Goal: Book appointment/travel/reservation

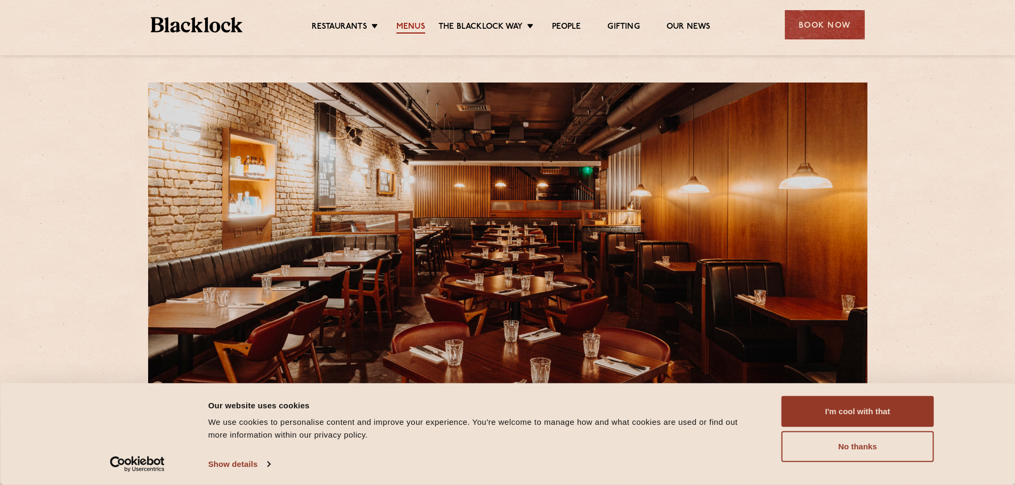
click at [410, 27] on link "Menus" at bounding box center [410, 28] width 29 height 12
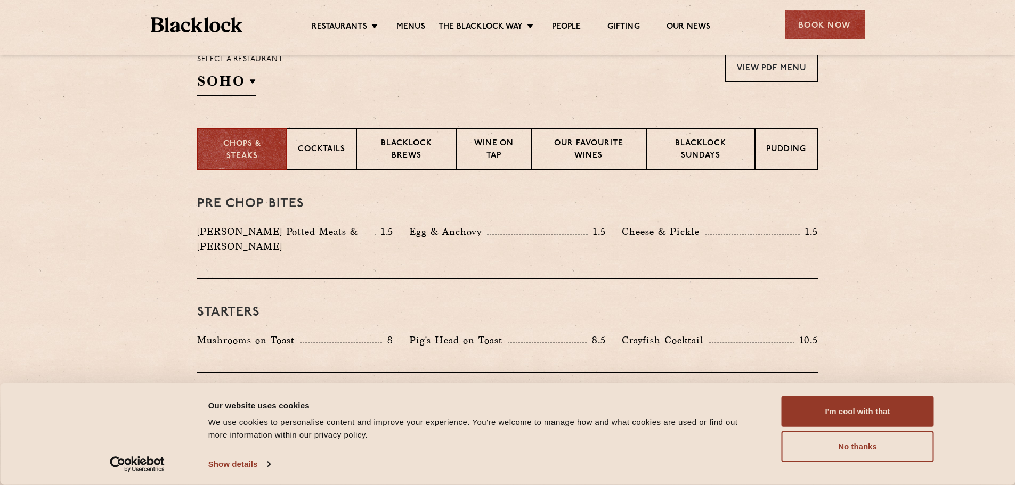
scroll to position [373, 0]
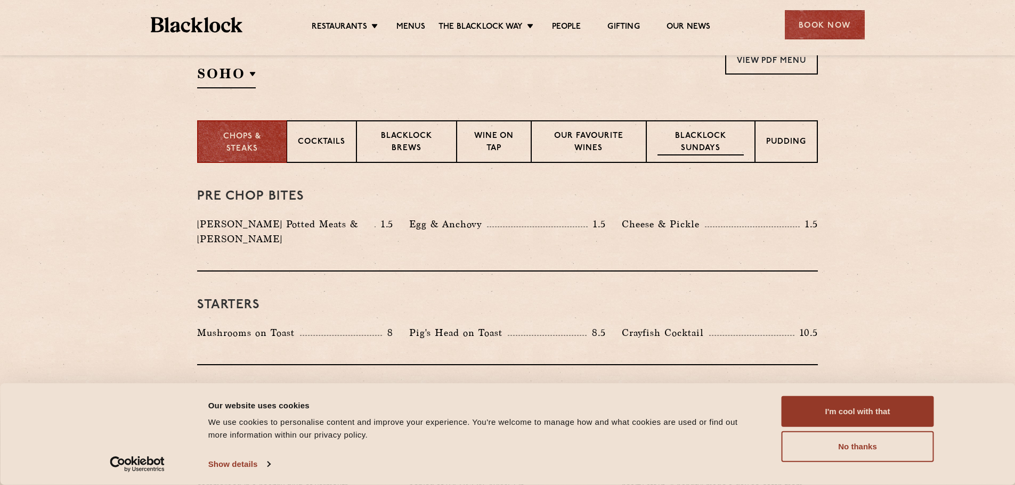
click at [701, 140] on p "Blacklock Sundays" at bounding box center [700, 143] width 86 height 25
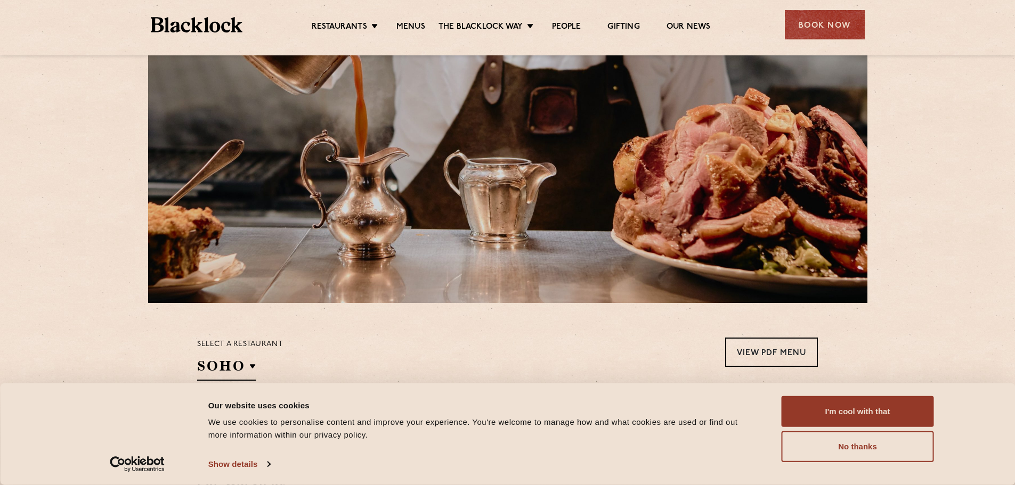
scroll to position [107, 0]
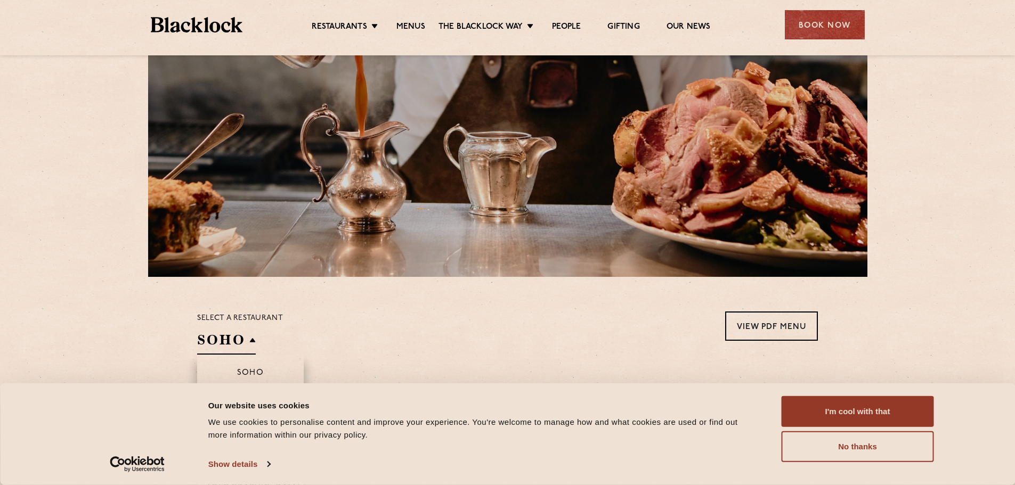
click at [217, 345] on h2 "SOHO" at bounding box center [226, 343] width 59 height 24
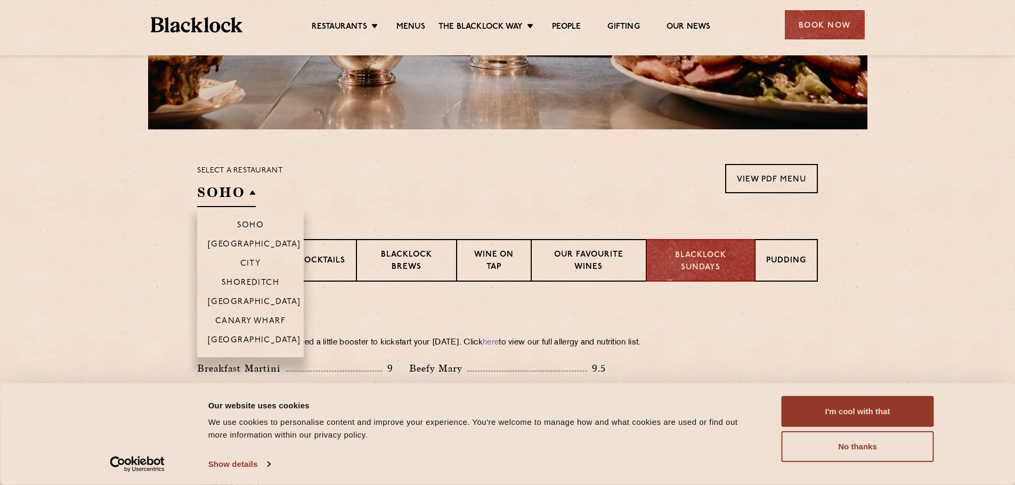
scroll to position [266, 0]
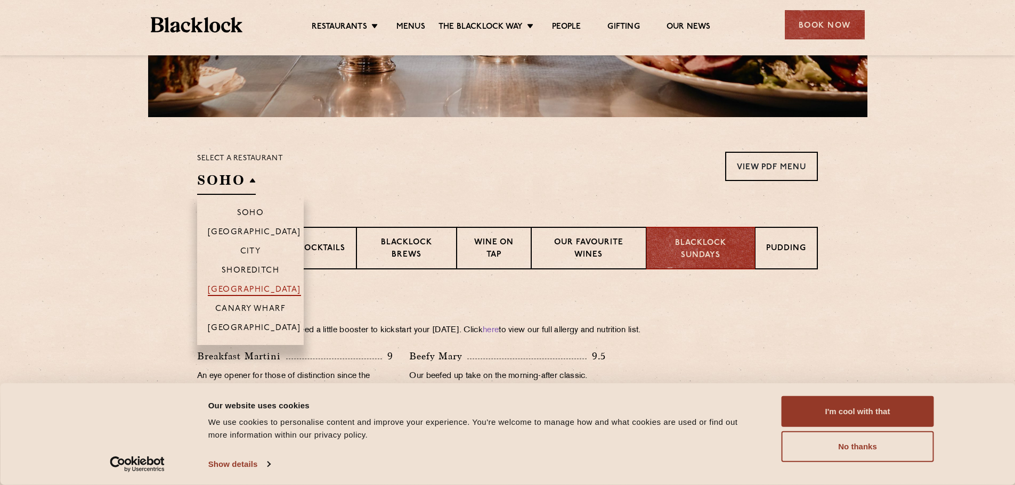
click at [253, 290] on p "[GEOGRAPHIC_DATA]" at bounding box center [254, 291] width 93 height 11
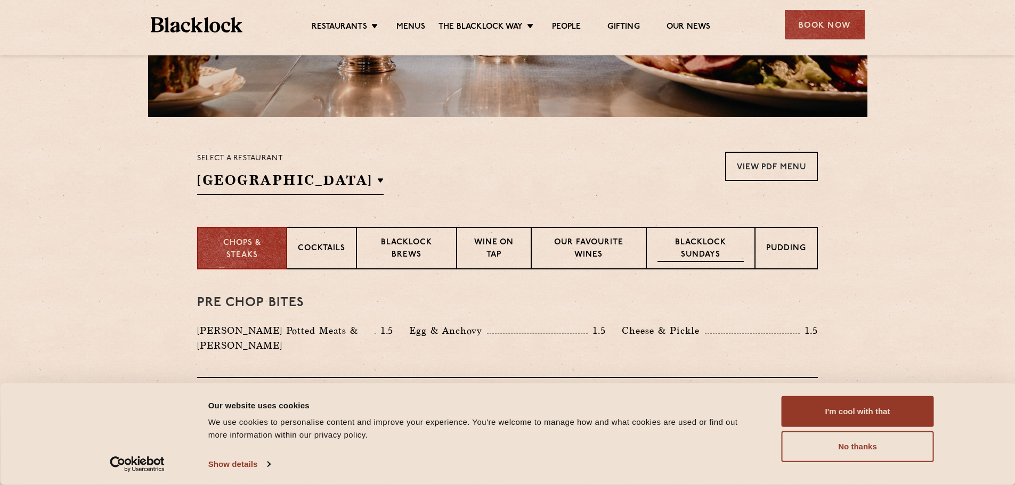
click at [694, 251] on p "Blacklock Sundays" at bounding box center [700, 249] width 86 height 25
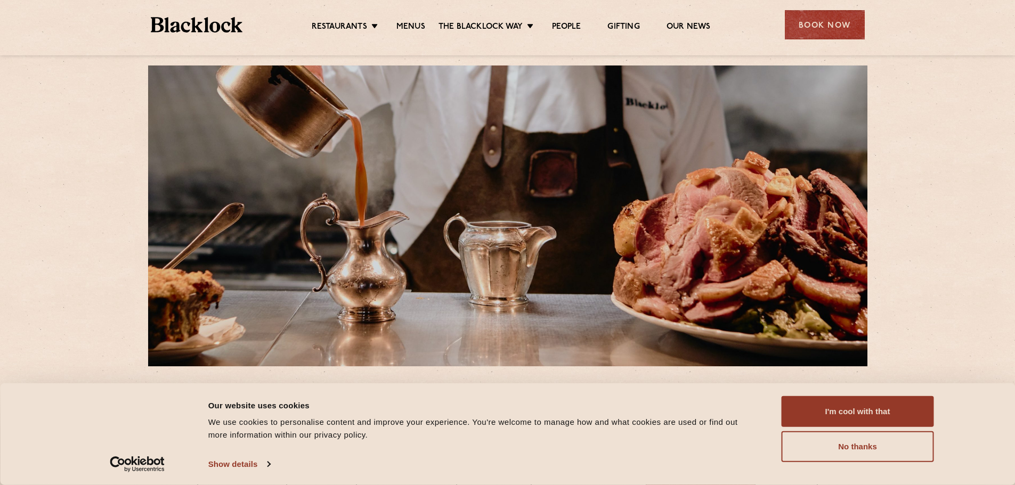
scroll to position [0, 0]
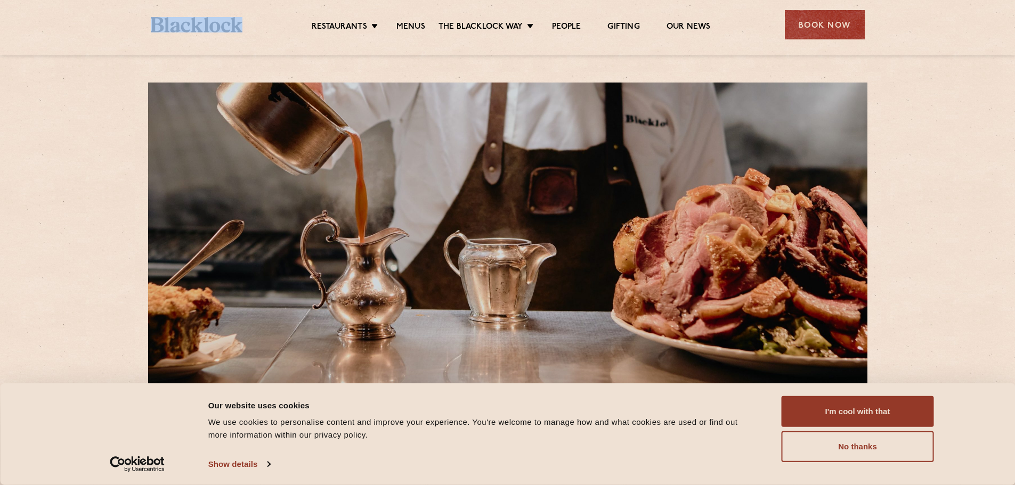
drag, startPoint x: 150, startPoint y: 27, endPoint x: 258, endPoint y: 25, distance: 108.2
click at [258, 25] on div "Restaurants [GEOGRAPHIC_DATA] [GEOGRAPHIC_DATA] [GEOGRAPHIC_DATA] [GEOGRAPHIC_D…" at bounding box center [508, 23] width 746 height 47
copy link
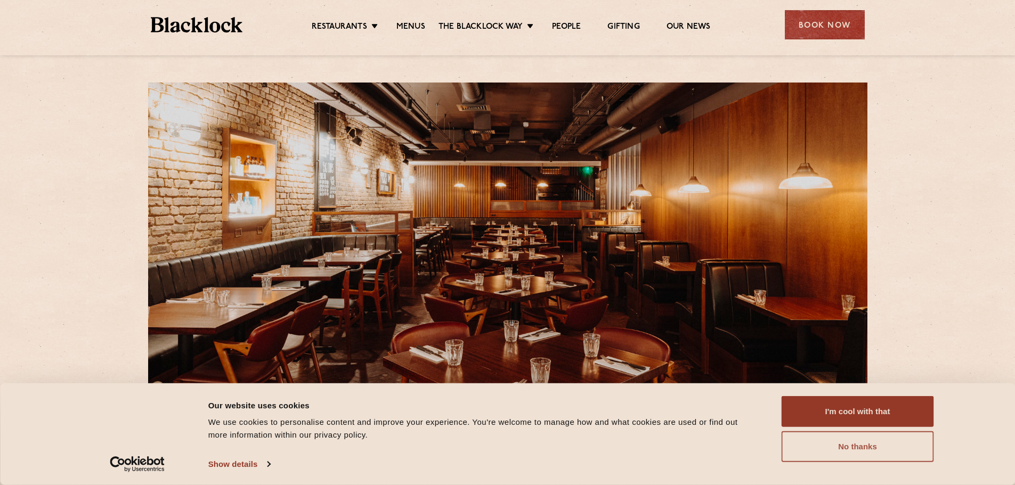
click at [852, 445] on button "No thanks" at bounding box center [858, 447] width 152 height 31
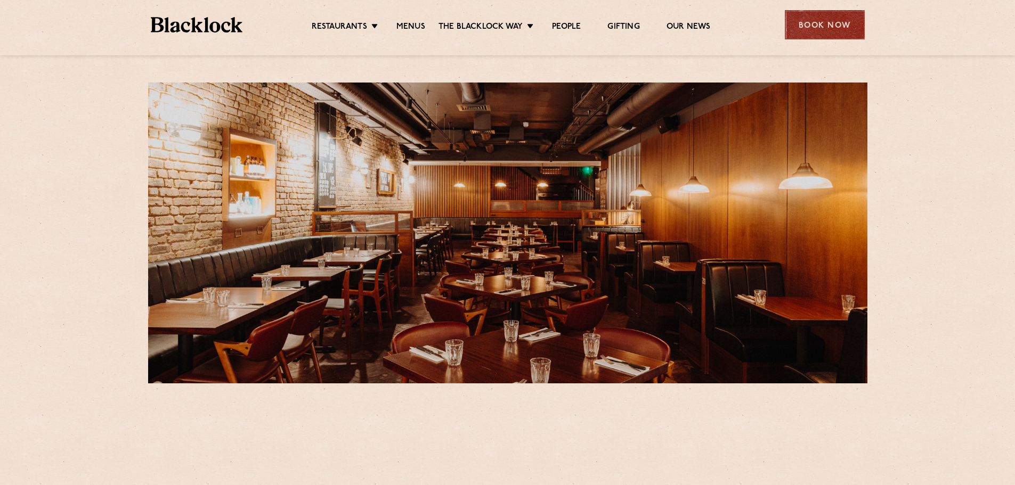
click at [820, 28] on div "Book Now" at bounding box center [825, 24] width 80 height 29
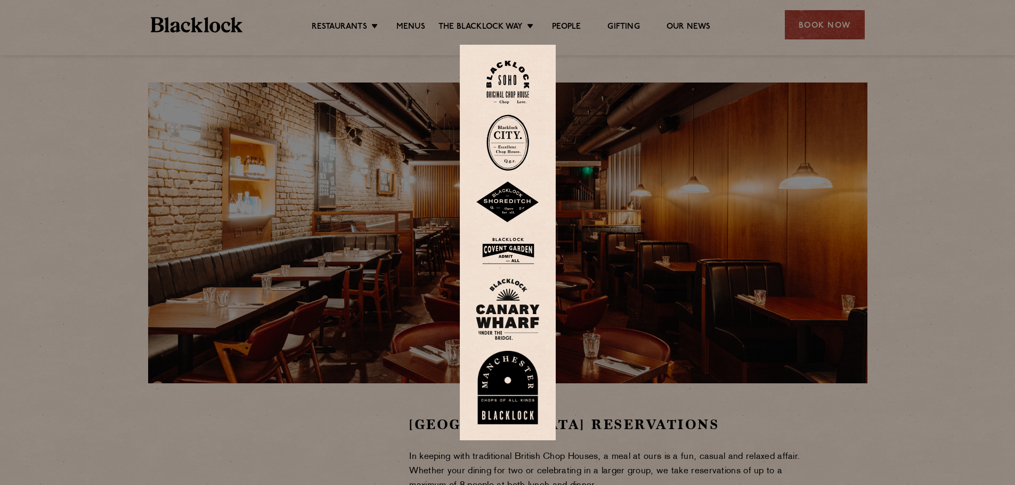
click at [513, 255] on img at bounding box center [508, 251] width 64 height 35
